Goal: Information Seeking & Learning: Learn about a topic

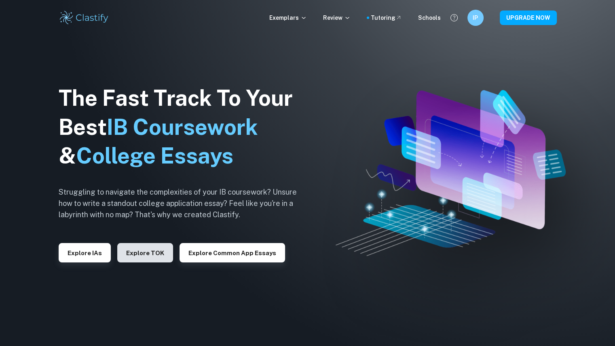
click at [144, 254] on button "Explore TOK" at bounding box center [145, 252] width 56 height 19
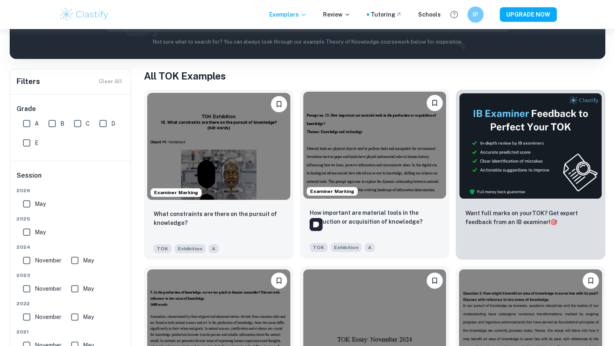
scroll to position [181, 0]
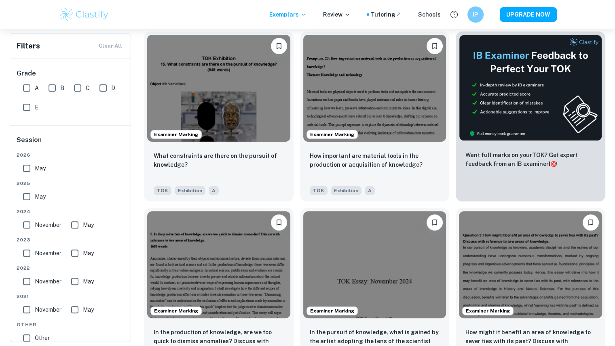
click at [32, 201] on input "May" at bounding box center [27, 197] width 16 height 16
checkbox input "true"
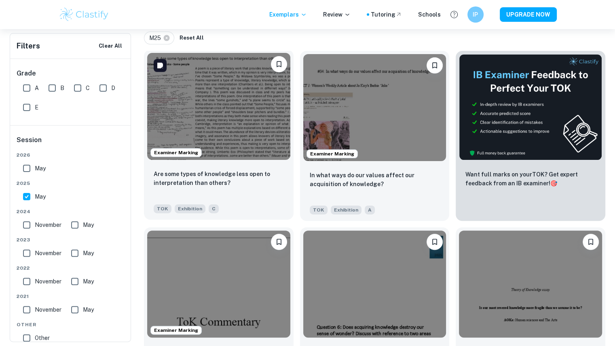
click at [265, 133] on img at bounding box center [218, 106] width 143 height 107
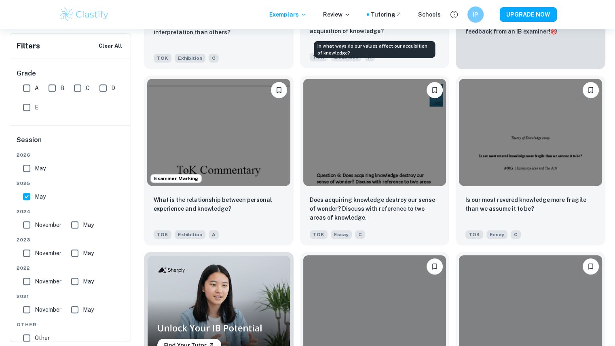
scroll to position [333, 0]
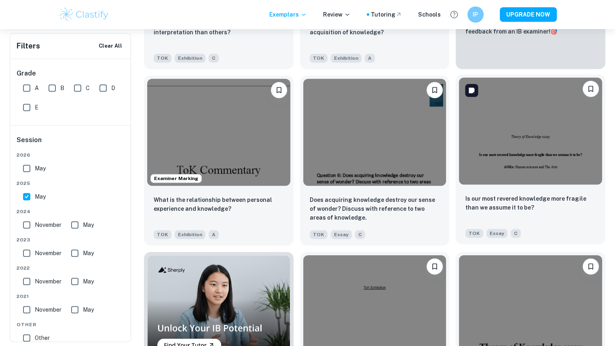
click at [508, 163] on img at bounding box center [530, 131] width 143 height 107
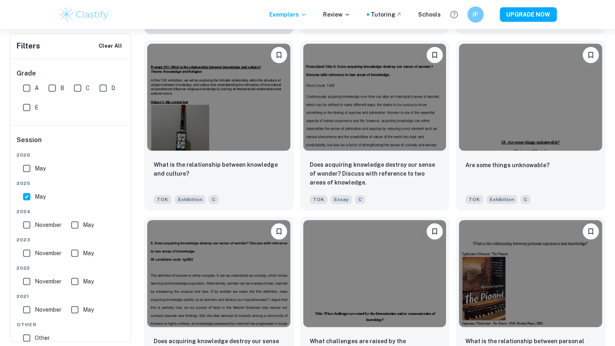
click at [31, 89] on input "A" at bounding box center [27, 88] width 16 height 16
checkbox input "true"
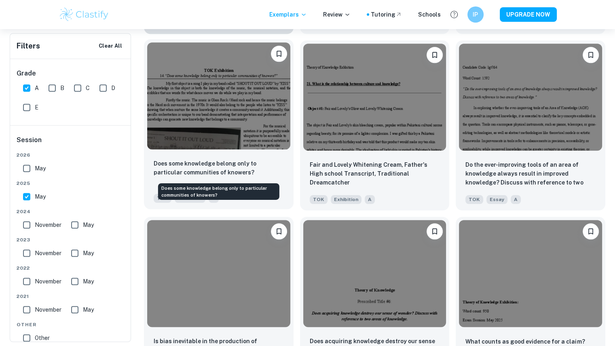
click at [257, 165] on p "Does some knowledge belong only to particular communities of knowers?" at bounding box center [219, 168] width 130 height 18
